Goal: Task Accomplishment & Management: Use online tool/utility

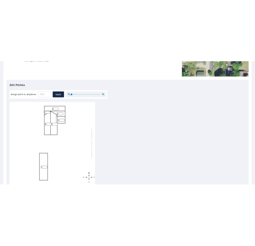
scroll to position [107, 0]
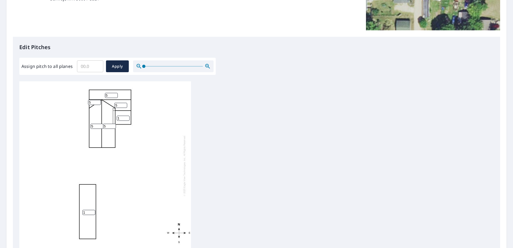
drag, startPoint x: 485, startPoint y: 102, endPoint x: 480, endPoint y: 128, distance: 26.2
click at [255, 128] on div "1 5 5 5 1 5 5" at bounding box center [256, 165] width 475 height 169
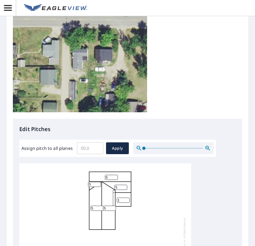
scroll to position [265, 0]
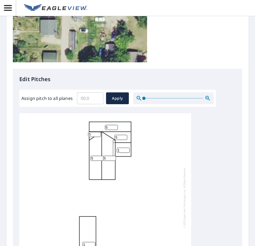
scroll to position [161, 0]
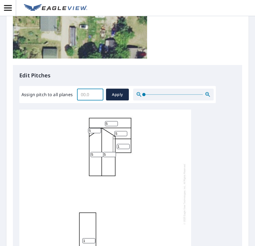
click at [99, 91] on input "Assign pitch to all planes" at bounding box center [90, 94] width 26 height 15
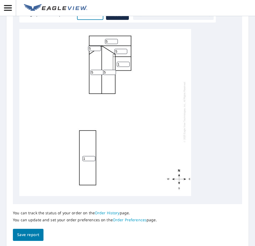
scroll to position [6, 0]
click at [178, 68] on div "1 5 5 5 1 5 5" at bounding box center [105, 111] width 172 height 169
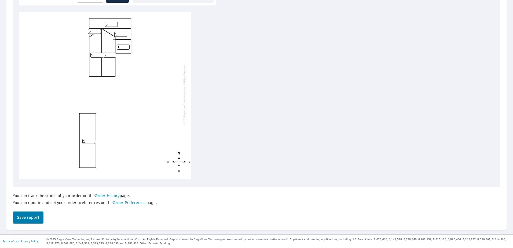
scroll to position [177, 0]
click at [34, 215] on span "Save report" at bounding box center [28, 217] width 22 height 7
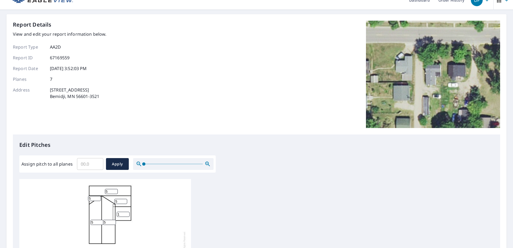
scroll to position [0, 0]
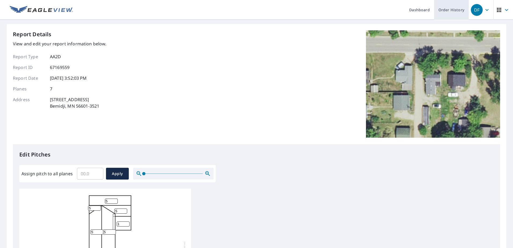
click at [449, 11] on link "Order History" at bounding box center [451, 10] width 35 height 20
